Goal: Task Accomplishment & Management: Use online tool/utility

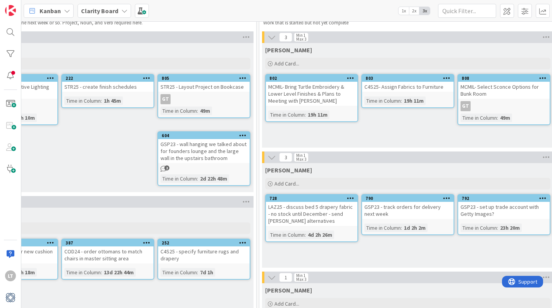
scroll to position [28, 564]
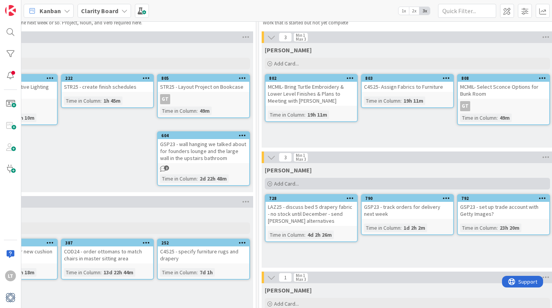
click at [305, 183] on div "Add Card..." at bounding box center [407, 184] width 285 height 12
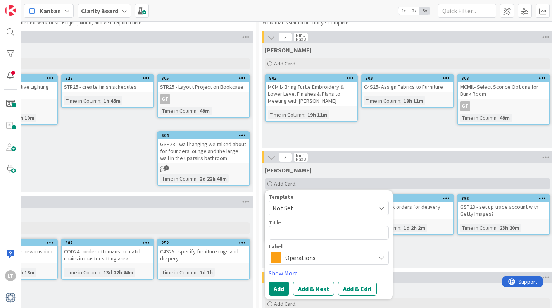
type textarea "x"
type textarea "G"
type textarea "x"
type textarea "GS"
type textarea "x"
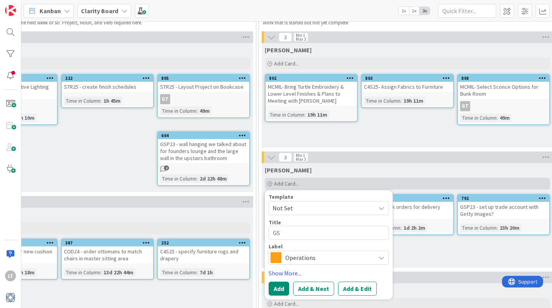
type textarea "GSP"
type textarea "x"
type textarea "GSP2"
type textarea "x"
type textarea "GSP23"
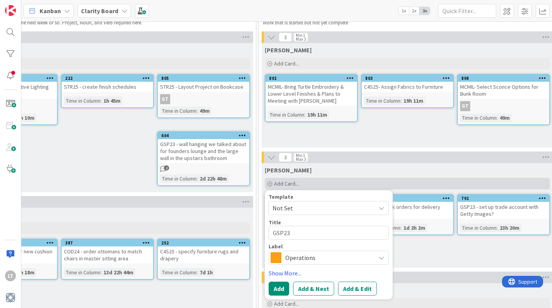
type textarea "x"
type textarea "GSP23"
type textarea "x"
type textarea "GSP23 -"
type textarea "x"
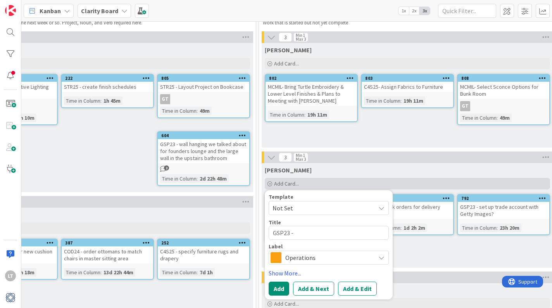
type textarea "GSP23 -"
type textarea "x"
type textarea "GSP23 - s"
type textarea "x"
type textarea "GSP23 - se"
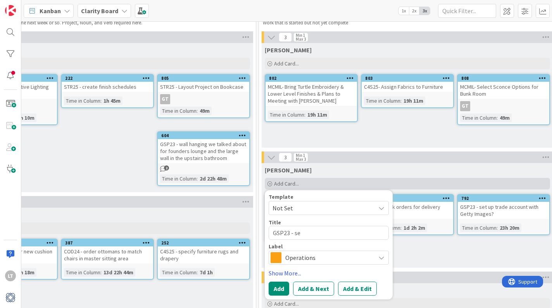
type textarea "x"
type textarea "GSP23 - sen"
type textarea "x"
type textarea "GSP23 - send"
type textarea "x"
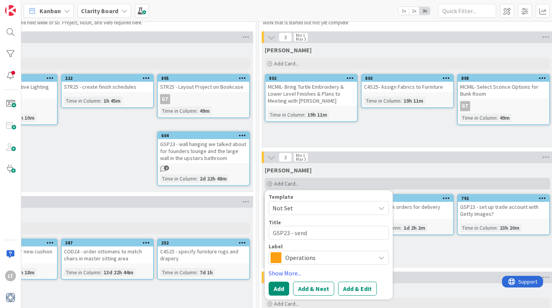
type textarea "GSP23 - send"
type textarea "x"
type textarea "GSP23 - send p"
type textarea "x"
type textarea "GSP23 - send ph"
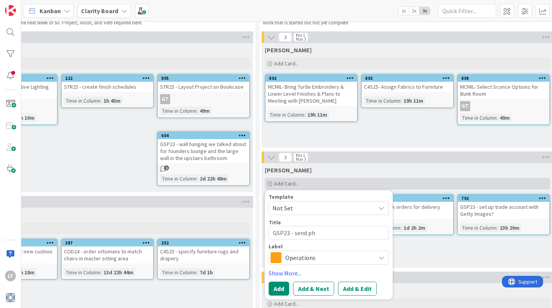
type textarea "x"
type textarea "GSP23 - send pho"
type textarea "x"
type textarea "GSP23 - send phot"
type textarea "x"
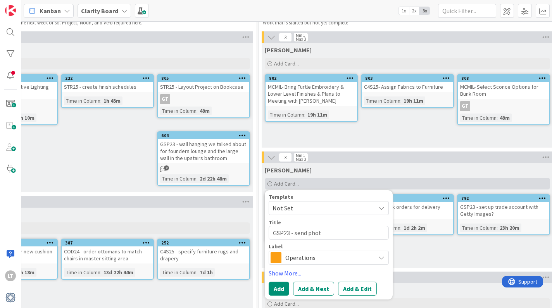
type textarea "GSP23 - send phot"
type textarea "x"
type textarea "GSP23 - send phot"
type textarea "x"
type textarea "GSP23 - send photo"
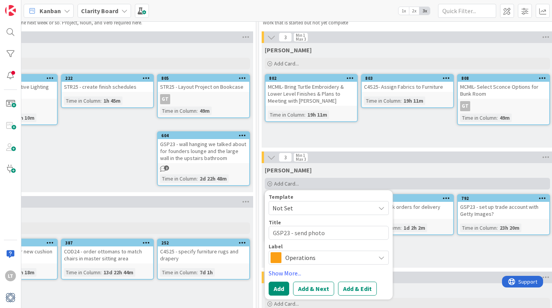
type textarea "x"
type textarea "GSP23 - send photo"
type textarea "x"
type textarea "GSP23 - send photo s"
type textarea "x"
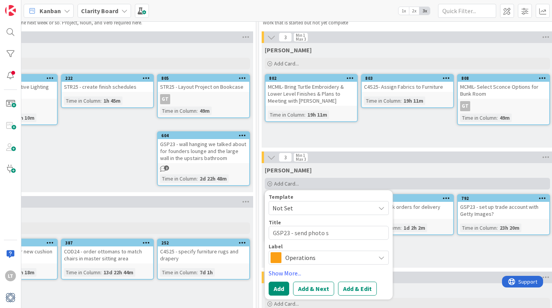
type textarea "GSP23 - send photo sa"
type textarea "x"
type textarea "GSP23 - send photo [PERSON_NAME]"
type textarea "x"
type textarea "GSP23 - send photo samp"
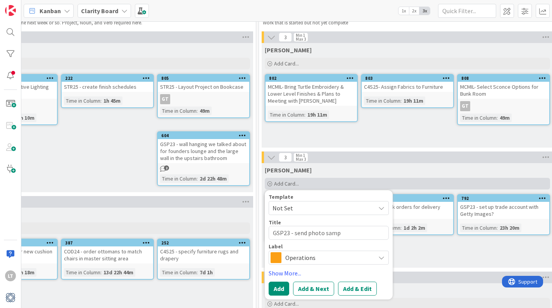
type textarea "x"
type textarea "GSP23 - send photo sampl"
type textarea "x"
type textarea "GSP23 - send photo sample"
type textarea "x"
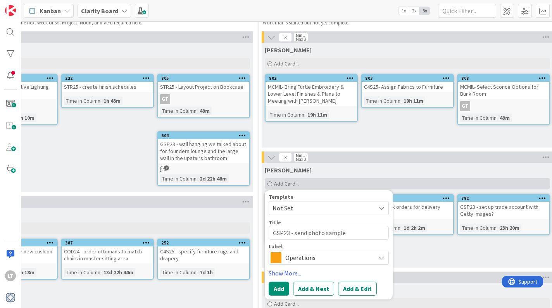
type textarea "GSP23 - send photo samples"
type textarea "x"
type textarea "GSP23 - send photo samples"
type textarea "x"
type textarea "GSP23 - send photo samples f"
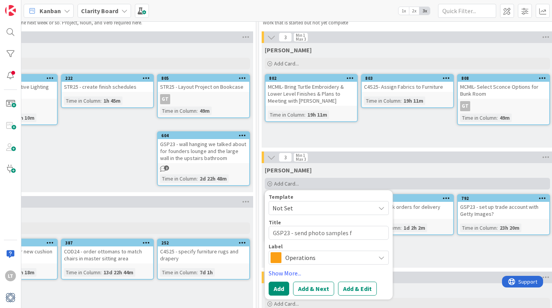
type textarea "x"
type textarea "GSP23 - send photo samples fo"
type textarea "x"
type textarea "GSP23 - send photo samples for"
type textarea "x"
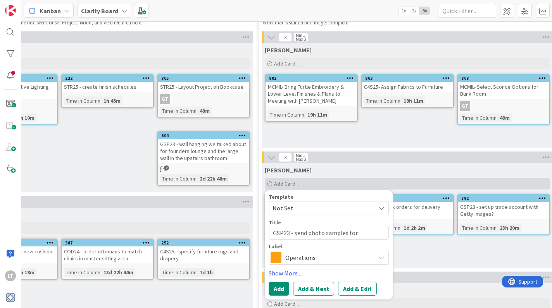
type textarea "GSP23 - send photo samples for"
type textarea "x"
type textarea "GSP23 - send photo samples for m"
type textarea "x"
type textarea "GSP23 - send photo samples for me"
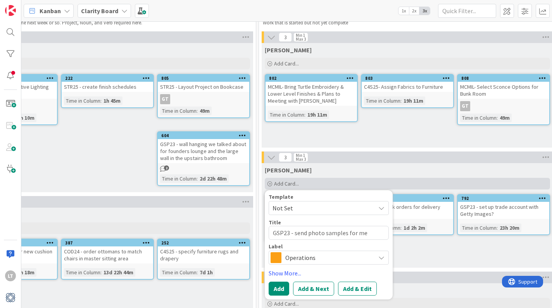
type textarea "x"
type textarea "GSP23 - send photo samples for men"
type textarea "x"
type textarea "GSP23 - send photo samples for mens"
type textarea "x"
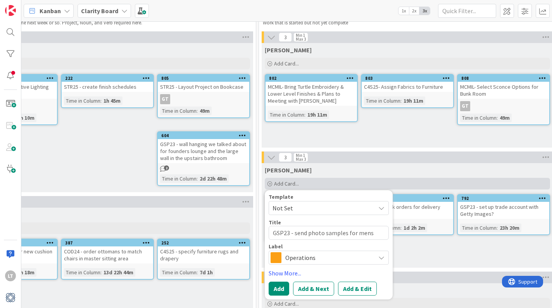
type textarea "GSP23 - send photo samples for mens/"
type textarea "x"
type textarea "GSP23 - send photo samples for mens/w"
type textarea "x"
type textarea "GSP23 - send photo samples for mens/wo"
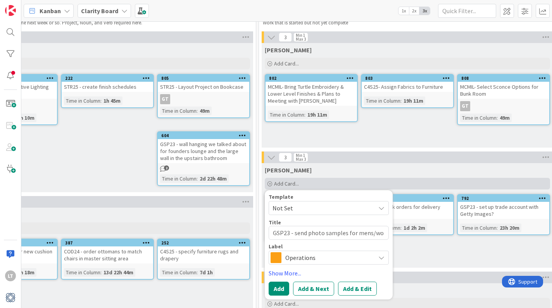
type textarea "x"
type textarea "GSP23 - send photo samples for mens/wom"
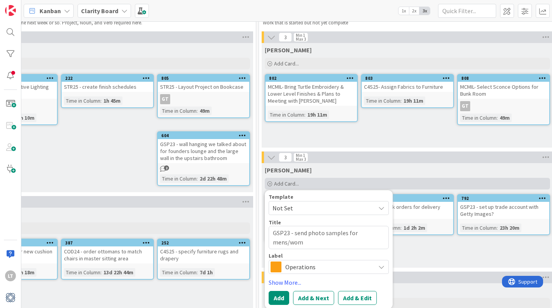
type textarea "x"
type textarea "GSP23 - send photo samples for mens/wome"
type textarea "x"
type textarea "GSP23 - send photo samples for mens/women"
type textarea "x"
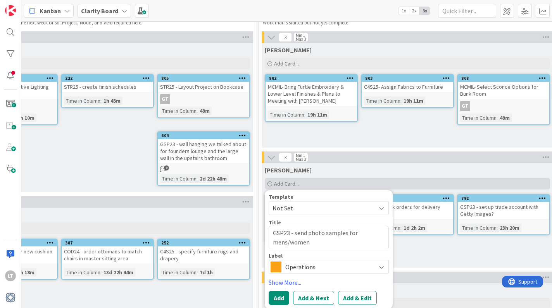
type textarea "GSP23 - send photo samples for mens/womens"
type textarea "x"
type textarea "GSP23 - send photo samples for mens/womens"
type textarea "x"
type textarea "GSP23 - send photo samples for mens/womens r"
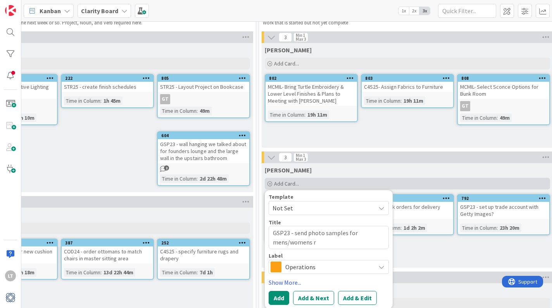
type textarea "x"
type textarea "GSP23 - send photo samples for mens/womens re"
type textarea "x"
type textarea "GSP23 - send photo samples for mens/womens res"
type textarea "x"
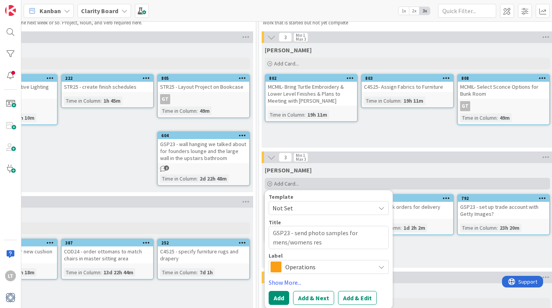
type textarea "GSP23 - send photo samples for mens/womens rest"
type textarea "x"
type textarea "GSP23 - send photo samples for mens/womens restr"
type textarea "x"
type textarea "GSP23 - send photo samples for mens/womens restro"
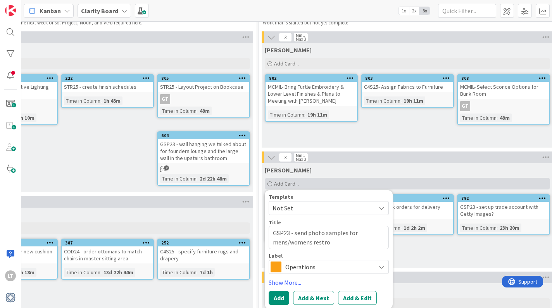
type textarea "x"
type textarea "GSP23 - send photo samples for mens/womens restroo"
type textarea "x"
type textarea "GSP23 - send photo samples for mens/womens restroom"
type textarea "x"
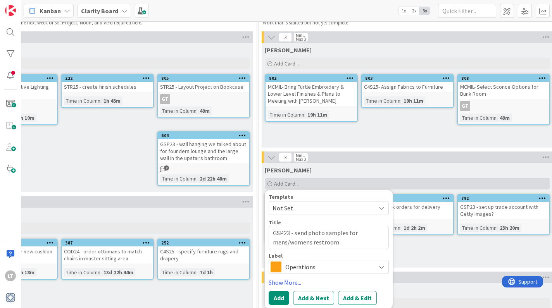
type textarea "GSP23 - send photo samples for mens/womens restroom"
type textarea "x"
type textarea "GSP23 - send photo samples for mens/womens restroom c"
type textarea "x"
type textarea "GSP23 - send photo samples for mens/womens restroom co"
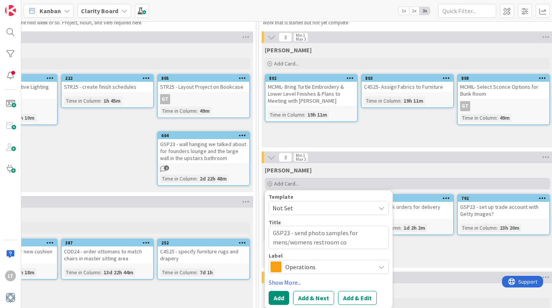
type textarea "x"
type textarea "GSP23 - send photo samples for mens/womens restroom col"
type textarea "x"
type textarea "GSP23 - send photo samples for mens/womens restroom coll"
type textarea "x"
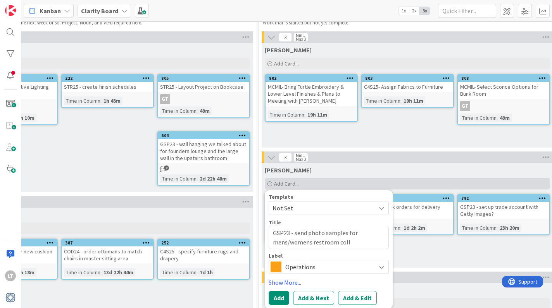
type textarea "GSP23 - send photo samples for mens/womens restroom colla"
type textarea "x"
type textarea "GSP23 - send photo samples for mens/womens restroom coll"
type textarea "x"
type textarea "GSP23 - send photo samples for mens/womens restroom col"
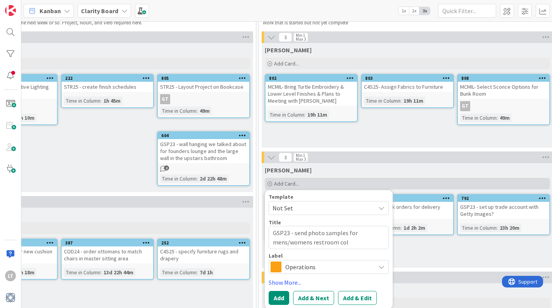
type textarea "x"
type textarea "GSP23 - send photo samples for mens/womens restroom co"
type textarea "x"
type textarea "GSP23 - send photo samples for mens/womens restroom c"
type textarea "x"
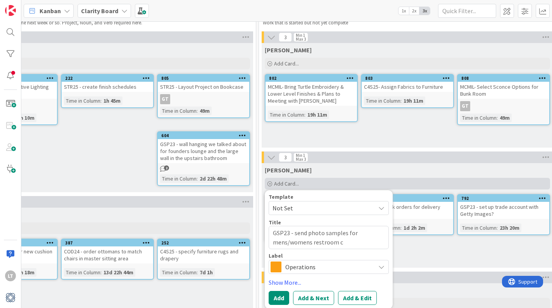
type textarea "GSP23 - send photo samples for mens/womens restroom"
type textarea "x"
type textarea "GSP23 - send photo samples for mens/womens restroom w"
type textarea "x"
type textarea "GSP23 - send photo samples for mens/womens restroom wa"
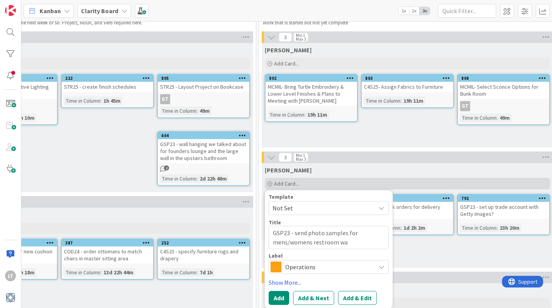
type textarea "x"
type textarea "GSP23 - send photo samples for mens/womens restroom wal"
type textarea "x"
type textarea "GSP23 - send photo samples for mens/womens restroom wall"
type textarea "x"
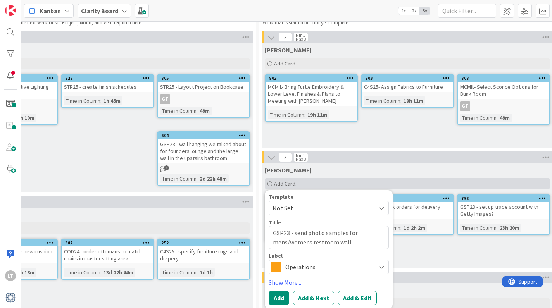
type textarea "GSP23 - send photo samples for mens/womens restroom wall"
type textarea "x"
type textarea "GSP23 - send photo samples for mens/womens restroom wall"
type textarea "x"
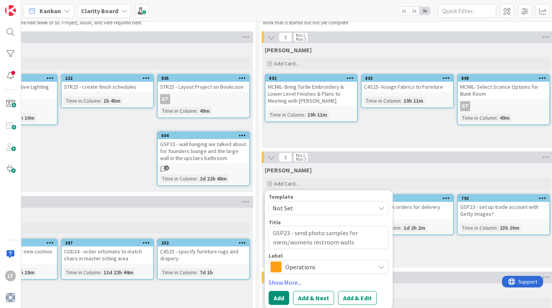
type textarea "GSP23 - send photo samples for mens/womens restroom walls"
click at [309, 268] on span "Operations" at bounding box center [328, 266] width 86 height 11
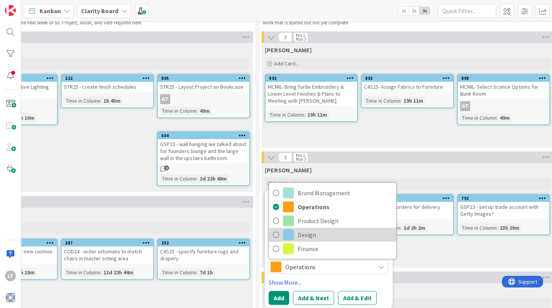
click at [309, 233] on span "Design" at bounding box center [344, 235] width 95 height 12
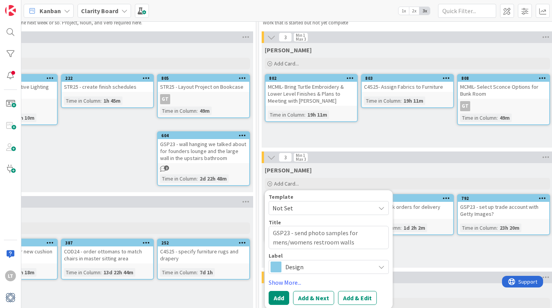
click at [280, 298] on button "Add" at bounding box center [278, 298] width 21 height 14
type textarea "x"
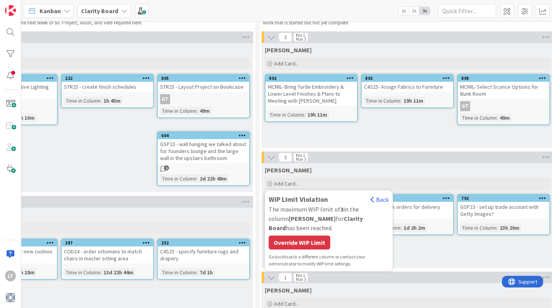
drag, startPoint x: 320, startPoint y: 233, endPoint x: 333, endPoint y: 214, distance: 23.1
click at [319, 236] on div "Override WIP Limit" at bounding box center [299, 243] width 62 height 14
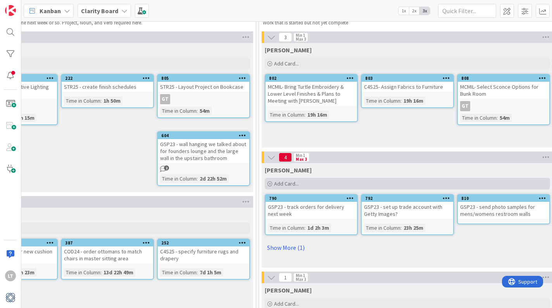
click at [322, 180] on div "Add Card..." at bounding box center [407, 184] width 285 height 12
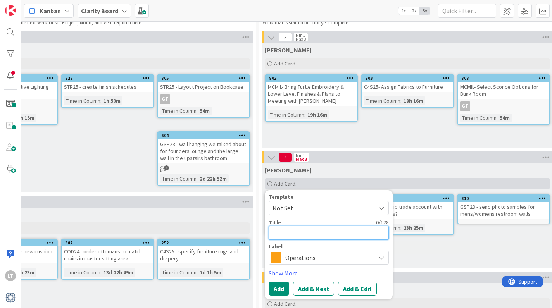
type textarea "x"
type textarea "C"
type textarea "x"
type textarea "C4"
type textarea "x"
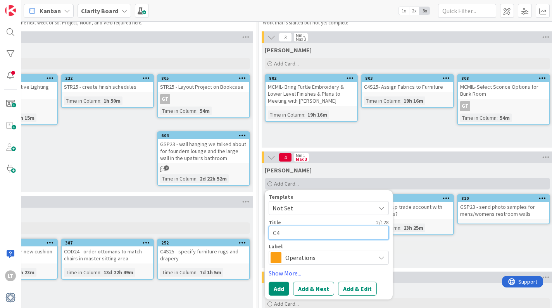
type textarea "C4s"
type textarea "x"
type textarea "C4s2"
type textarea "x"
type textarea "C4s25"
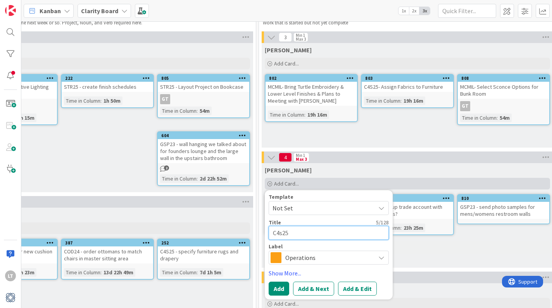
type textarea "x"
type textarea "C4s2"
type textarea "x"
type textarea "C4s"
type textarea "x"
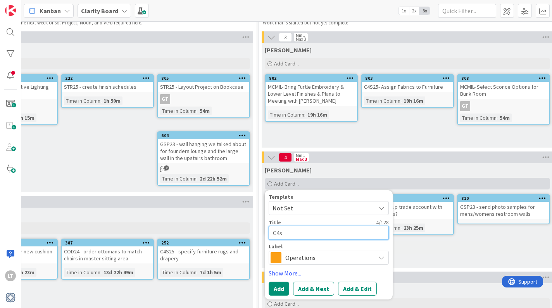
type textarea "C4"
type textarea "x"
type textarea "C4S"
type textarea "x"
type textarea "C4S2"
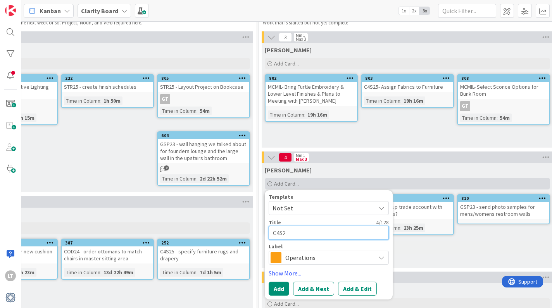
type textarea "x"
type textarea "C4S25"
type textarea "x"
type textarea "C4S25"
type textarea "x"
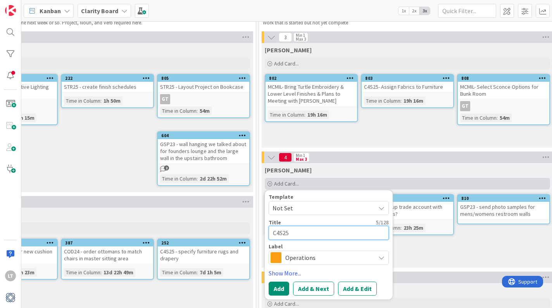
type textarea "C4S25 -"
type textarea "x"
type textarea "C4S25 -"
type textarea "x"
type textarea "C4S25 - s"
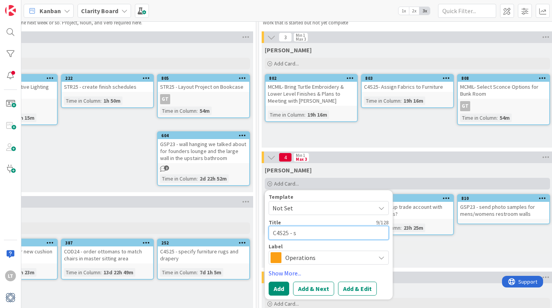
type textarea "x"
type textarea "C4S25 - se"
type textarea "x"
type textarea "C4S25 - sen"
type textarea "x"
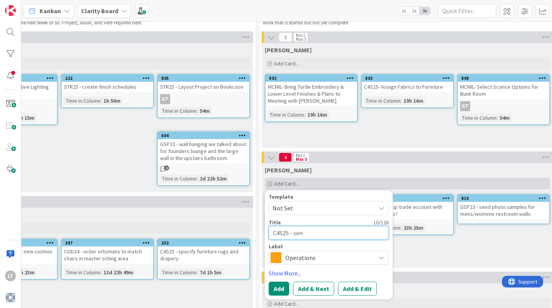
type textarea "C4S25 - send"
type textarea "x"
type textarea "C4S25 - send"
type textarea "x"
type textarea "C4S25 - send"
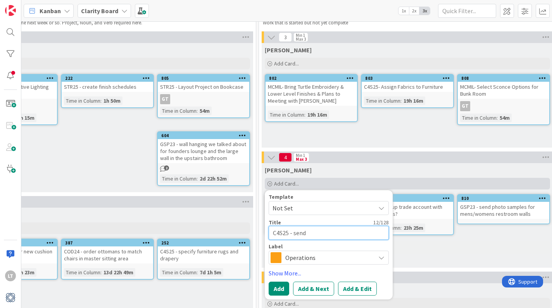
type textarea "x"
type textarea "C4S25 - sen"
type textarea "x"
type textarea "C4S25 - se"
type textarea "x"
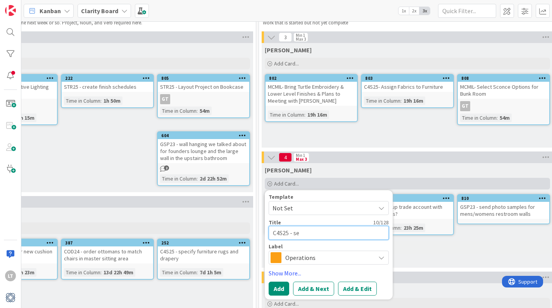
type textarea "C4S25 - s"
type textarea "x"
type textarea "C4S25 -"
type textarea "x"
type textarea "C4S25 -"
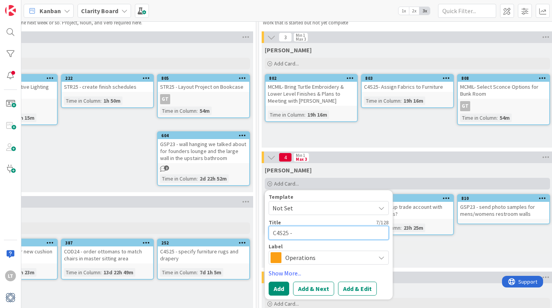
type textarea "x"
type textarea "C4S25"
type textarea "x"
type textarea "C4S25"
type textarea "x"
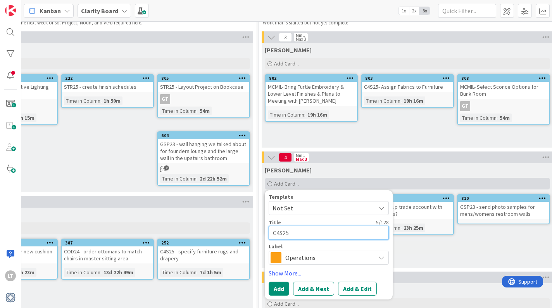
type textarea "C4S2"
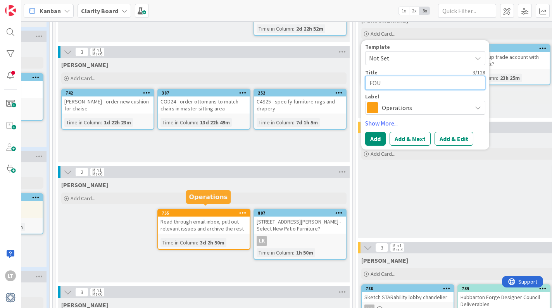
scroll to position [175, 467]
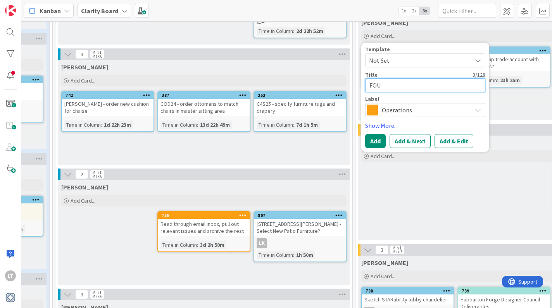
drag, startPoint x: 395, startPoint y: 84, endPoint x: 351, endPoint y: 86, distance: 44.2
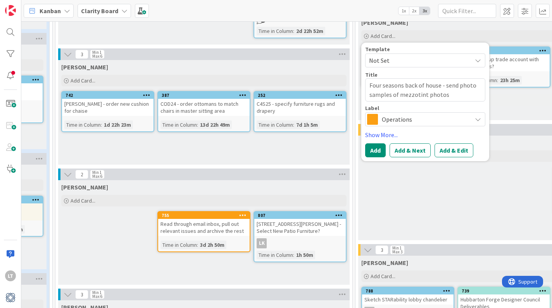
click at [459, 116] on span "Operations" at bounding box center [425, 119] width 86 height 11
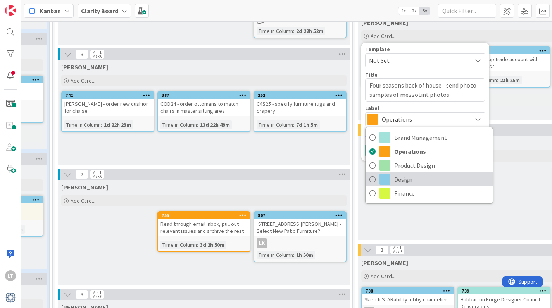
drag, startPoint x: 394, startPoint y: 182, endPoint x: 398, endPoint y: 181, distance: 4.4
click at [394, 182] on span "Design" at bounding box center [441, 180] width 95 height 12
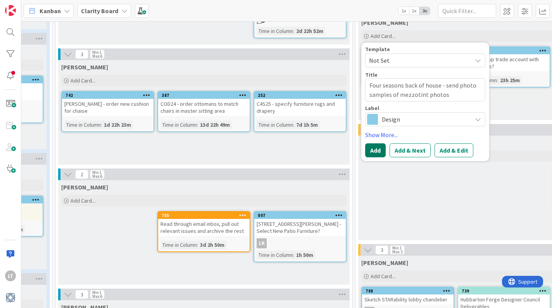
click at [370, 150] on button "Add" at bounding box center [375, 150] width 21 height 14
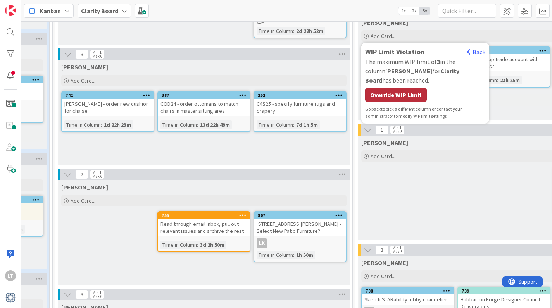
click at [408, 88] on div "Override WIP Limit" at bounding box center [396, 95] width 62 height 14
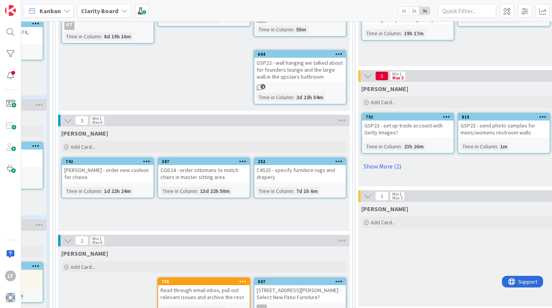
scroll to position [112, 467]
